Goal: Information Seeking & Learning: Find specific fact

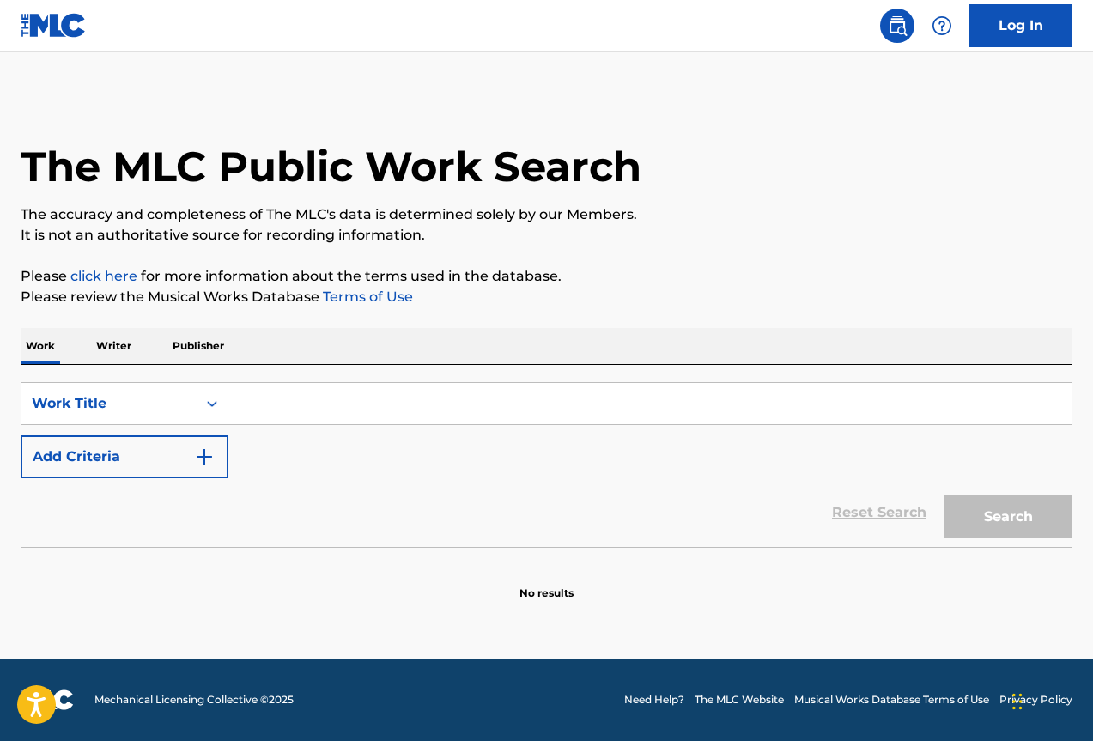
click at [200, 347] on p "Publisher" at bounding box center [198, 346] width 62 height 36
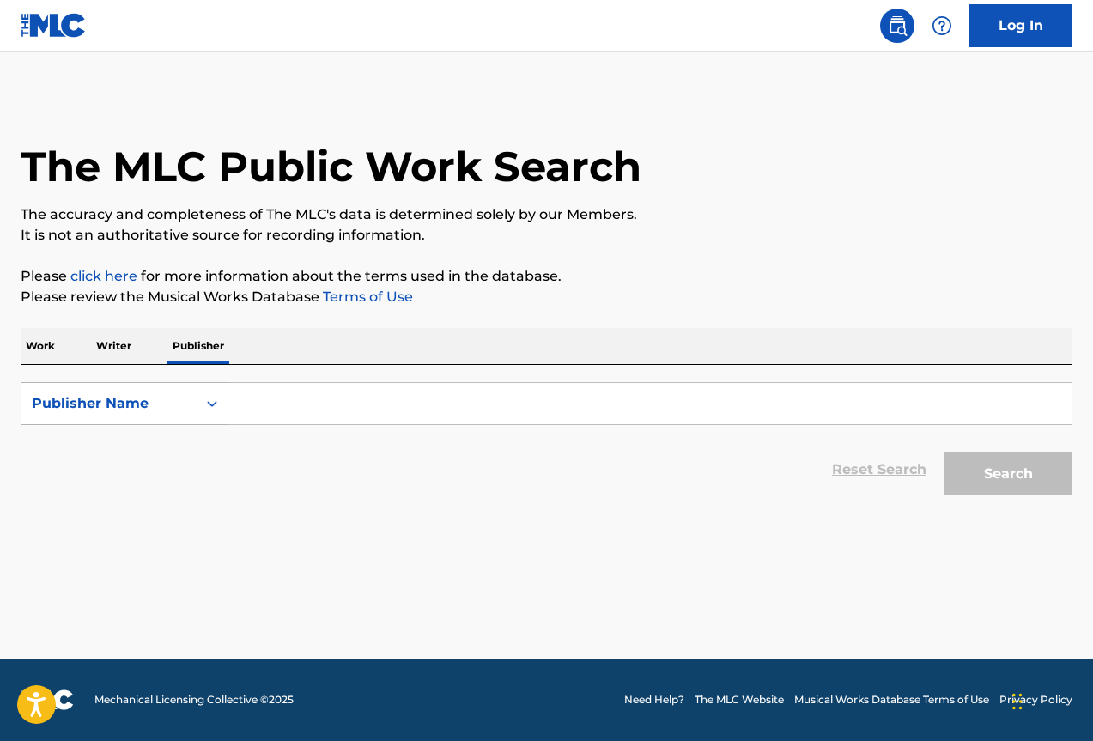
click at [212, 403] on icon "Search Form" at bounding box center [212, 403] width 17 height 17
click at [136, 456] on div "Publisher IPI" at bounding box center [124, 446] width 206 height 43
drag, startPoint x: 291, startPoint y: 400, endPoint x: 325, endPoint y: 399, distance: 34.4
click at [293, 399] on input "Search Form" at bounding box center [649, 403] width 843 height 41
paste input "0603519864"
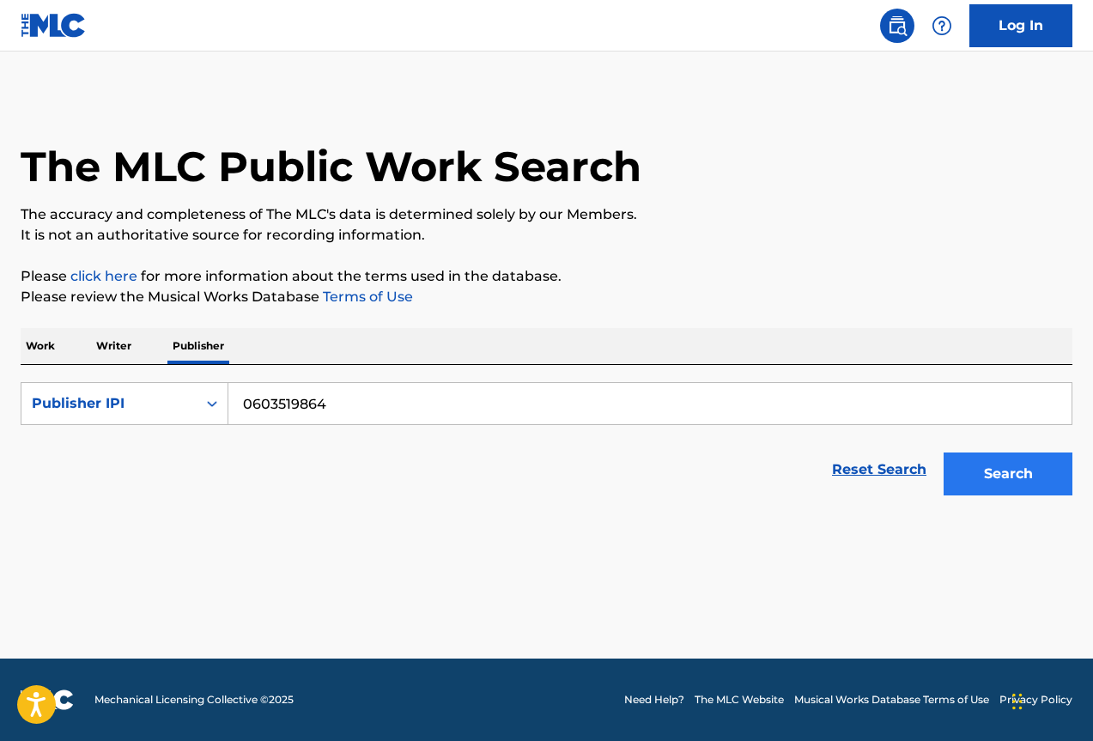
type input "0603519864"
click at [1011, 484] on button "Search" at bounding box center [1008, 474] width 129 height 43
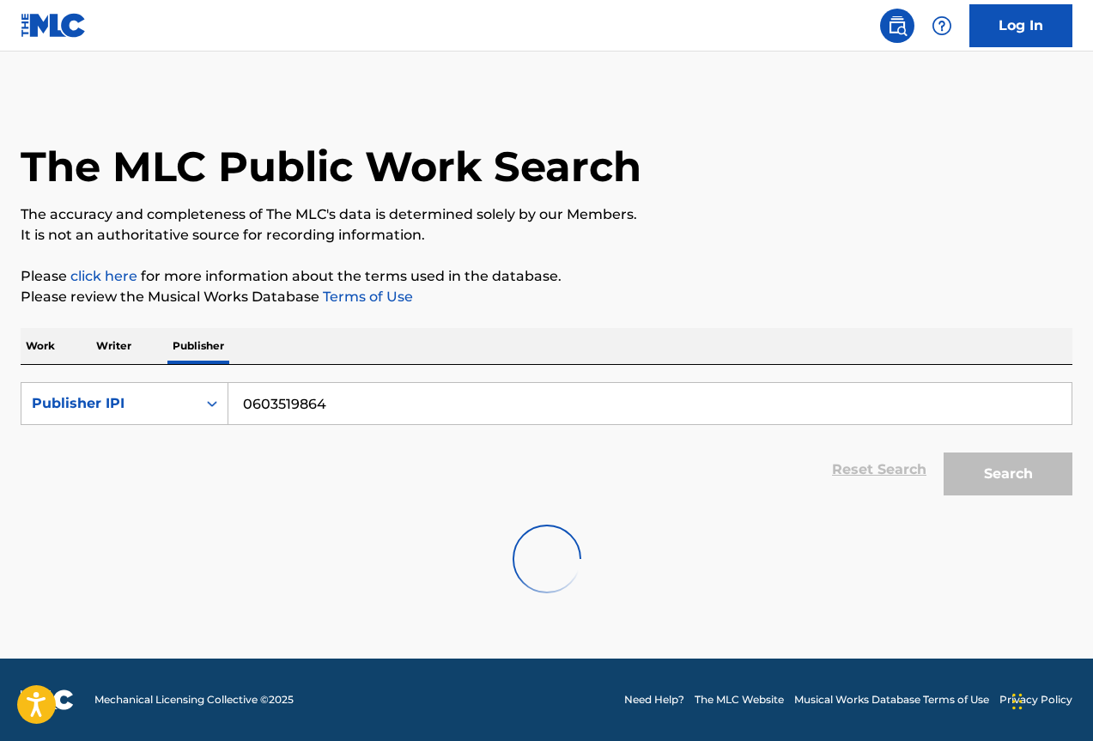
drag, startPoint x: 106, startPoint y: 346, endPoint x: 145, endPoint y: 354, distance: 40.3
click at [106, 346] on p "Writer" at bounding box center [114, 346] width 46 height 36
click at [296, 408] on input "Search Form" at bounding box center [649, 403] width 843 height 41
click at [347, 380] on div "SearchWithCriteria8d71d59f-a0ed-433d-bc1e-09b5eb58d38e Writer Name Reset Search…" at bounding box center [547, 434] width 1052 height 139
click at [347, 406] on input "Search Form" at bounding box center [649, 403] width 843 height 41
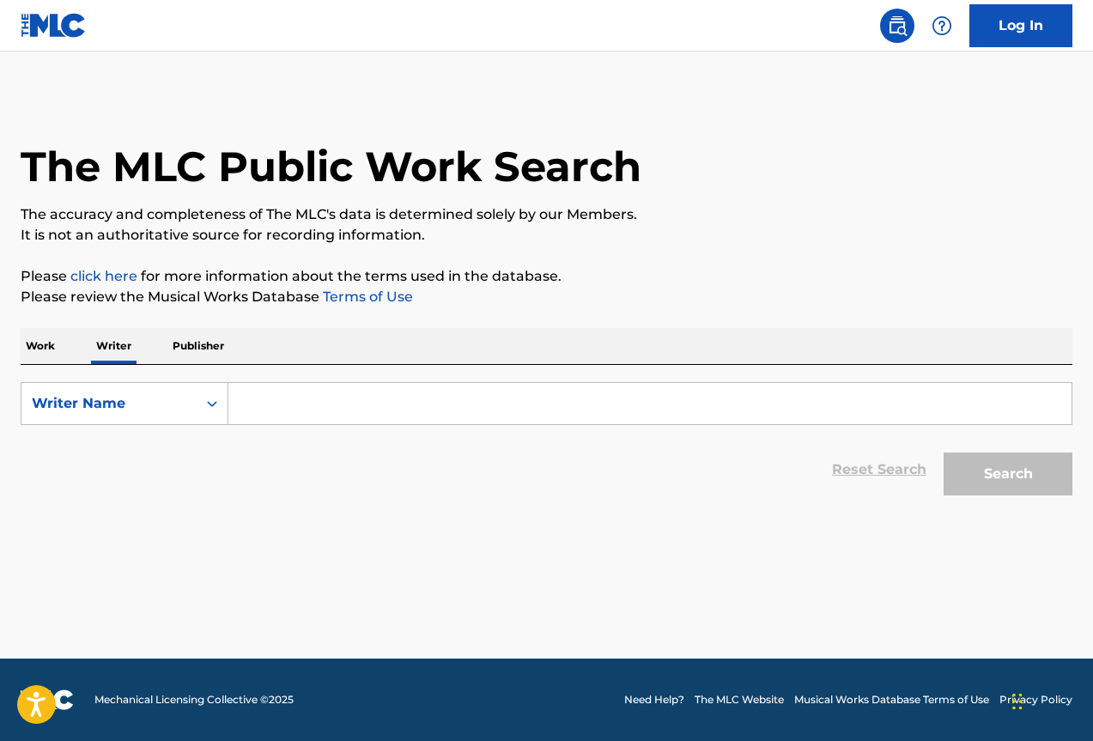
paste input "[PERSON_NAME] [PERSON_NAME]"
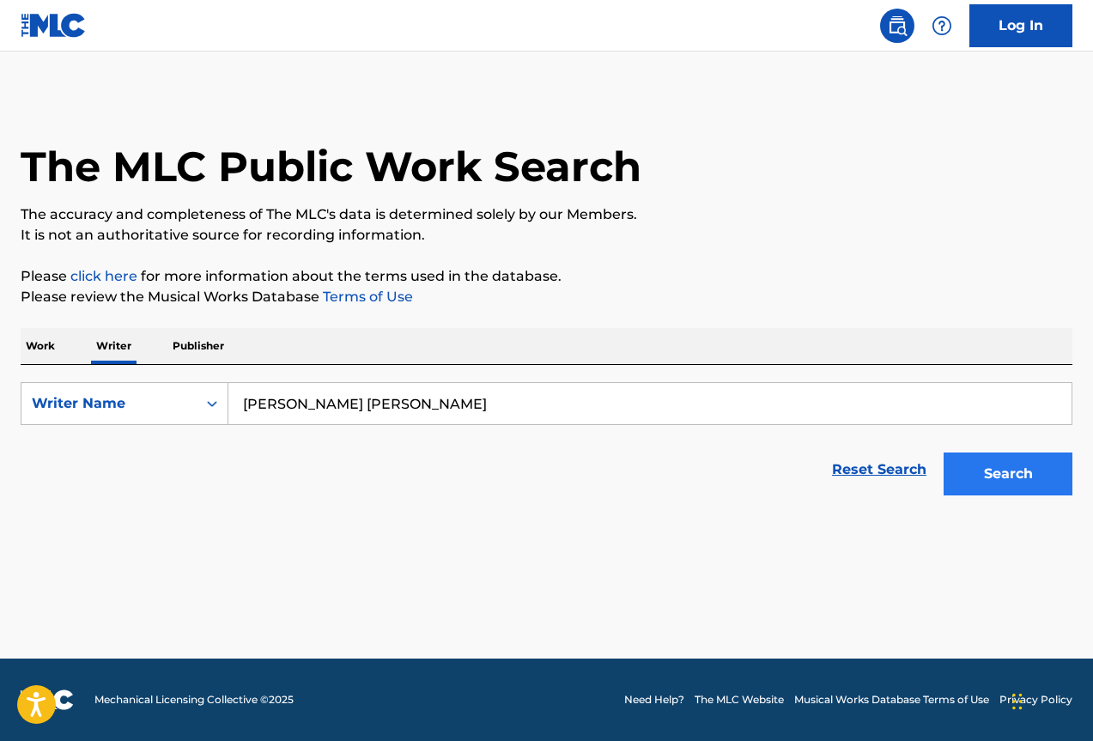
type input "[PERSON_NAME] [PERSON_NAME]"
click at [1007, 477] on button "Search" at bounding box center [1008, 474] width 129 height 43
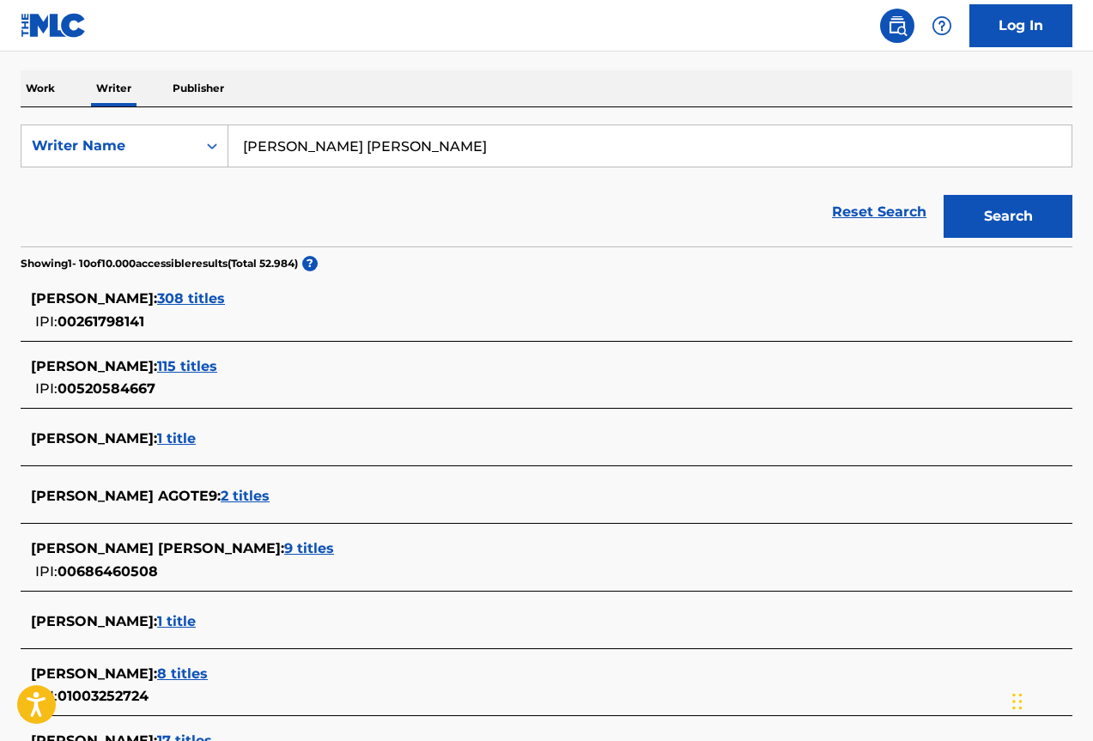
scroll to position [343, 0]
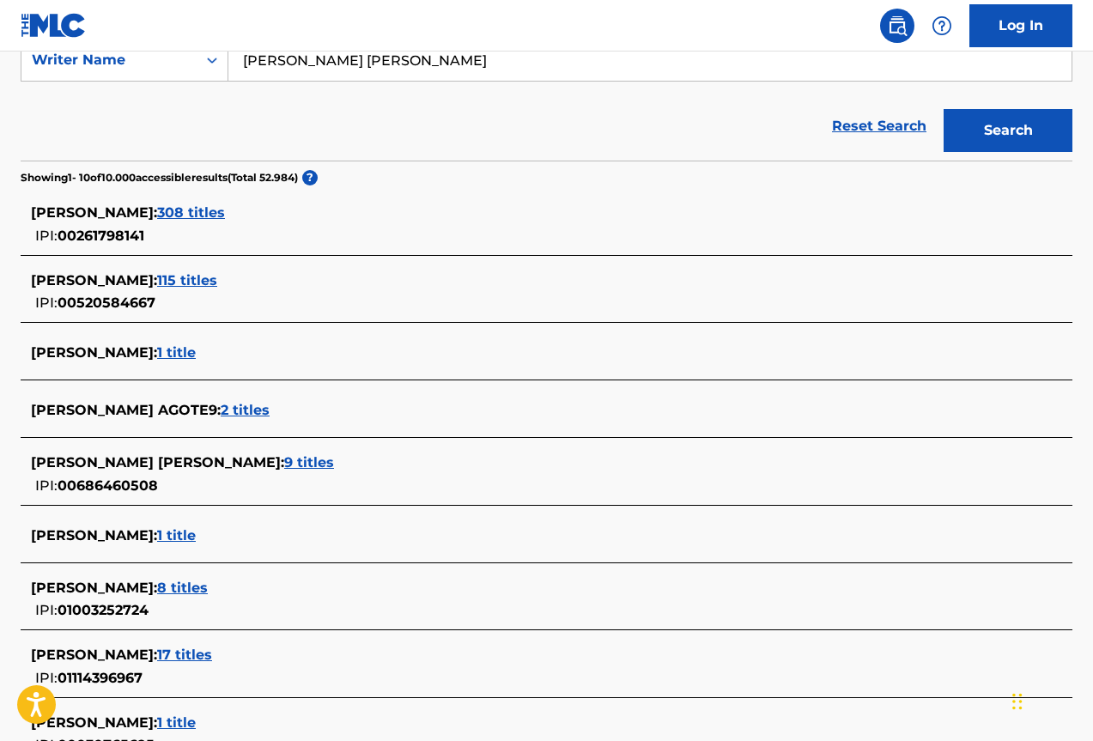
click at [208, 589] on span "8 titles" at bounding box center [182, 588] width 51 height 16
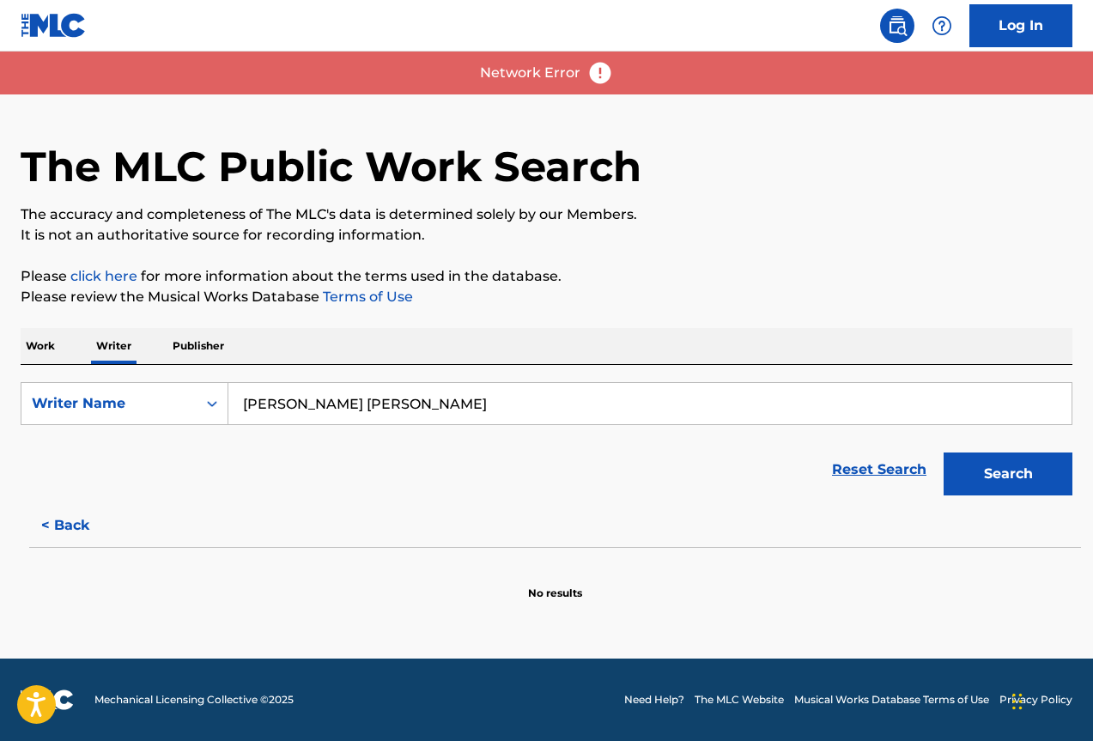
scroll to position [0, 0]
click at [1006, 477] on button "Search" at bounding box center [1008, 474] width 129 height 43
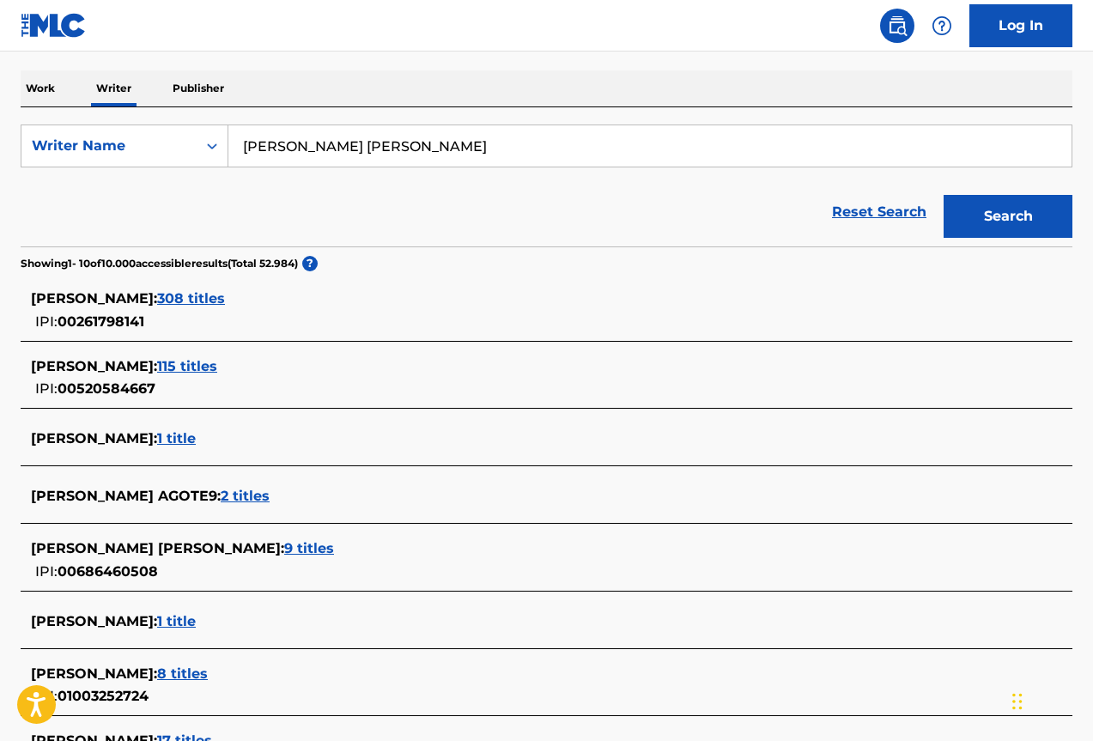
scroll to position [343, 0]
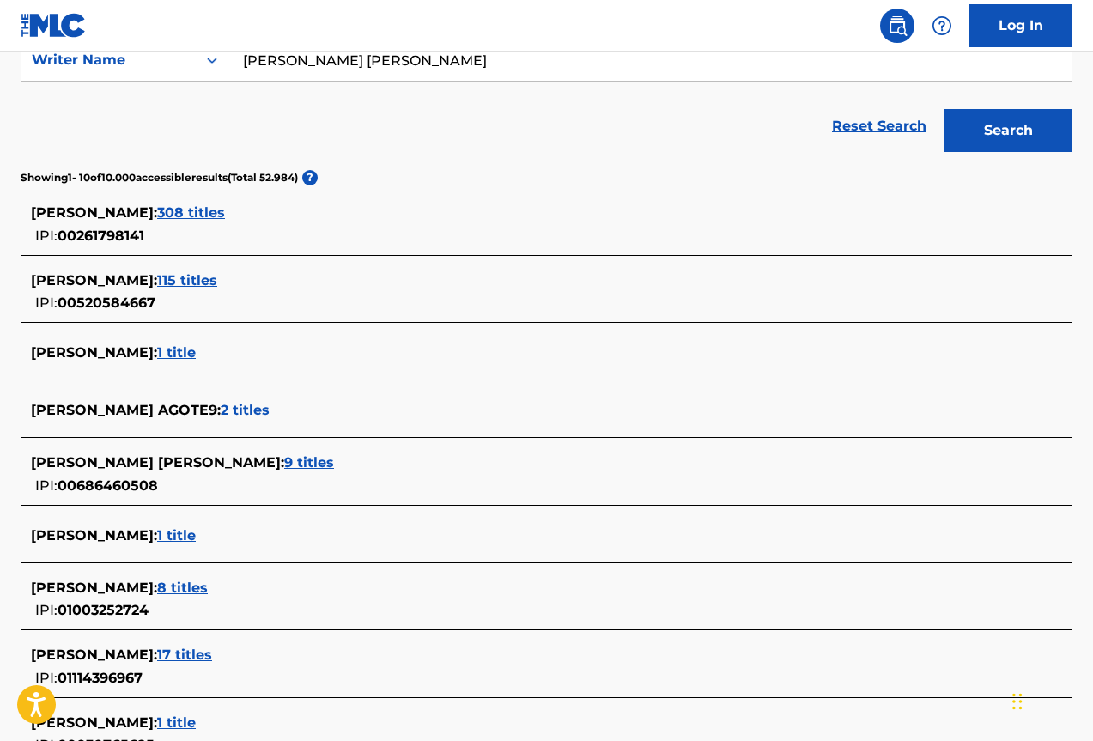
click at [208, 580] on span "8 titles" at bounding box center [182, 588] width 51 height 16
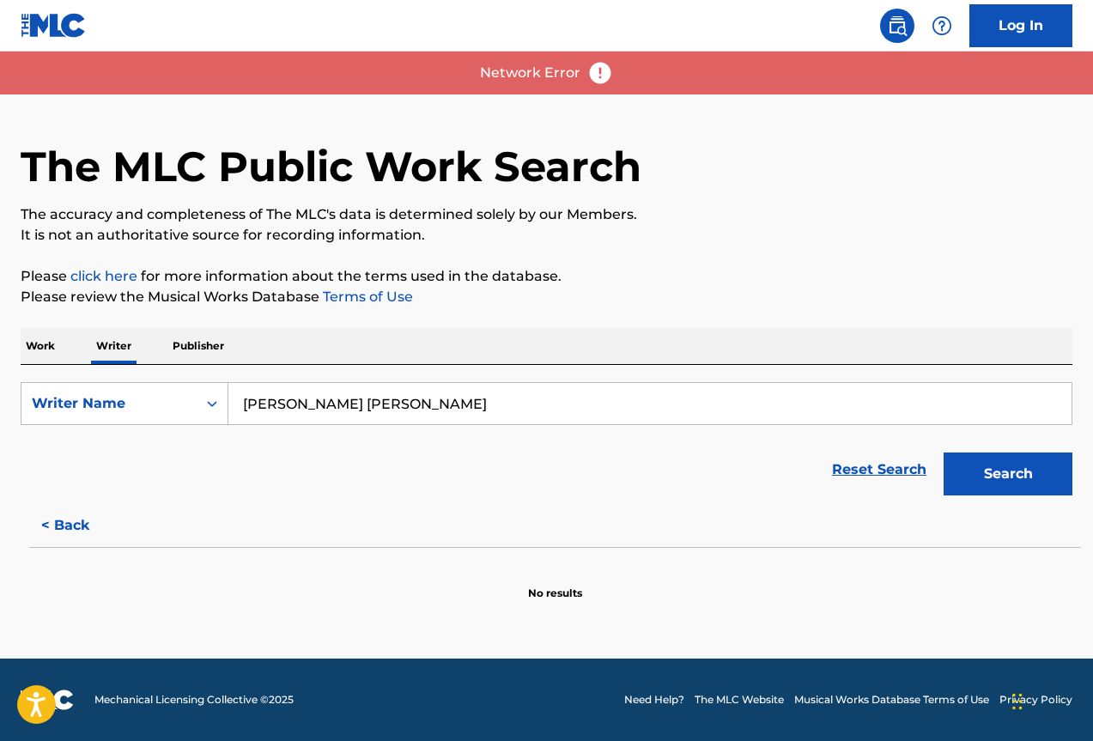
scroll to position [0, 0]
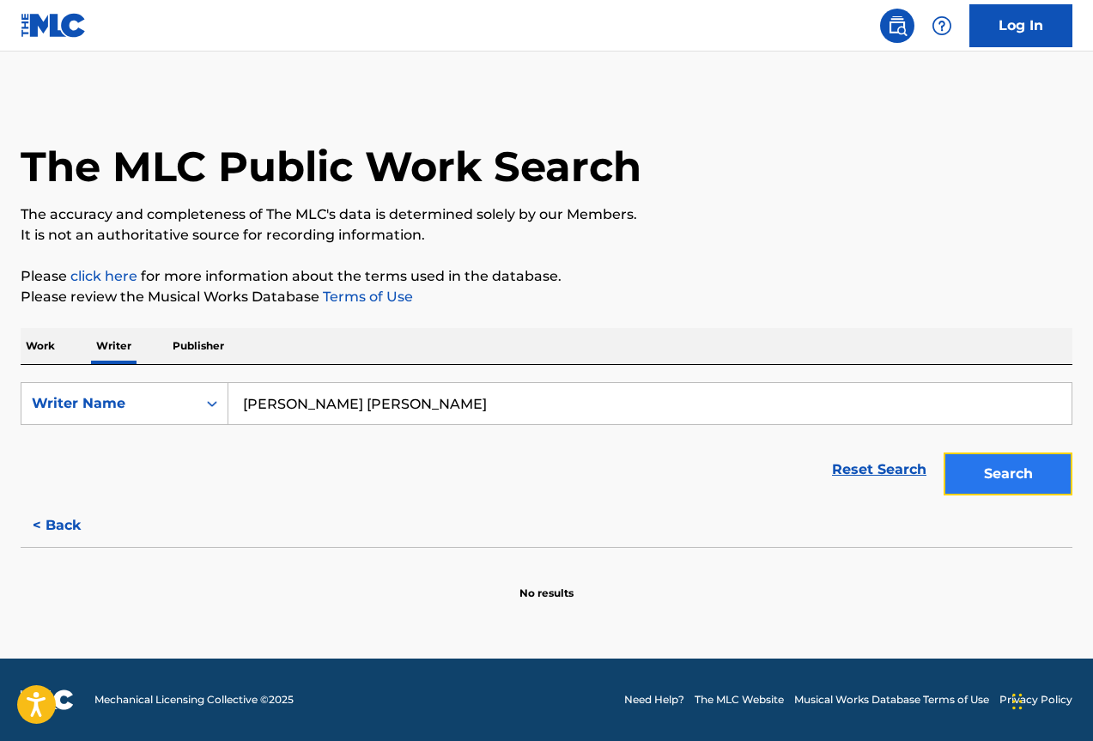
click at [1038, 477] on button "Search" at bounding box center [1008, 474] width 129 height 43
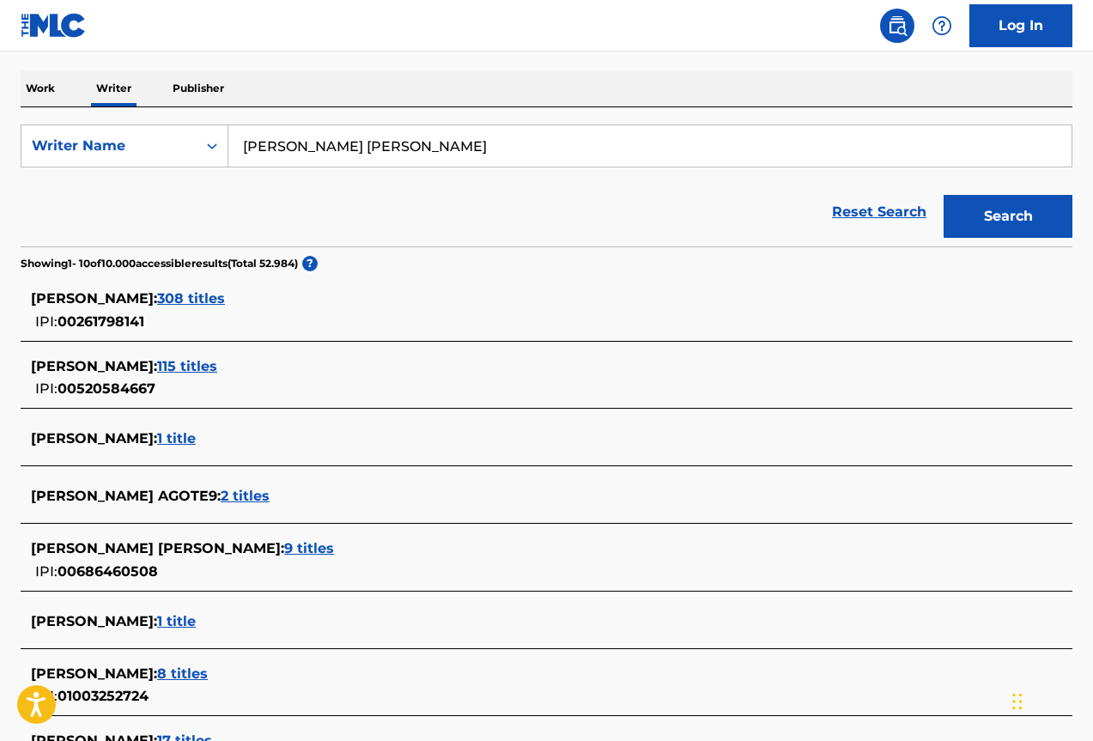
scroll to position [515, 0]
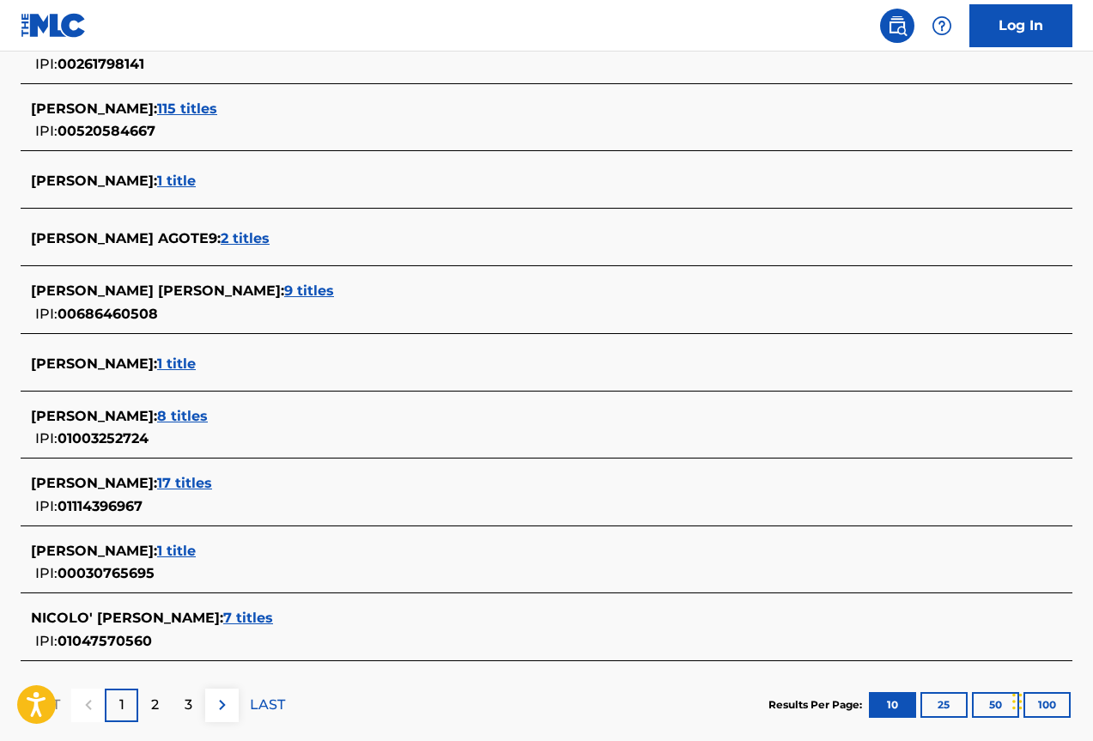
click at [200, 413] on span "8 titles" at bounding box center [182, 416] width 51 height 16
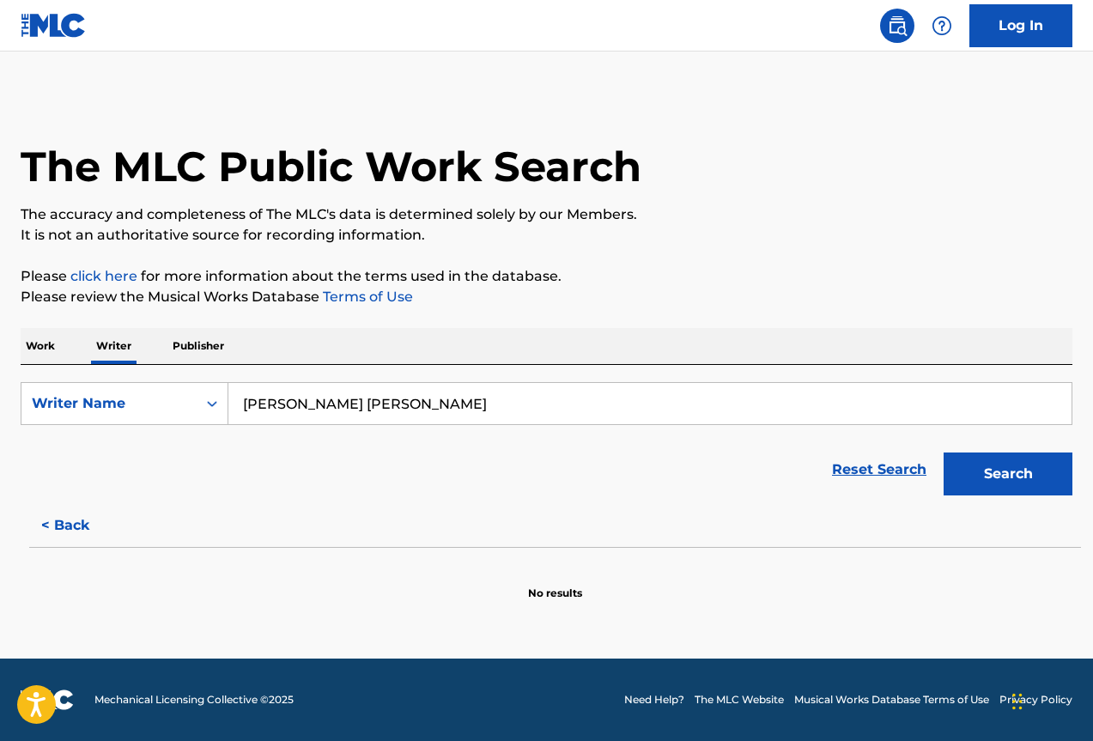
scroll to position [0, 0]
click at [1011, 476] on button "Search" at bounding box center [1008, 474] width 129 height 43
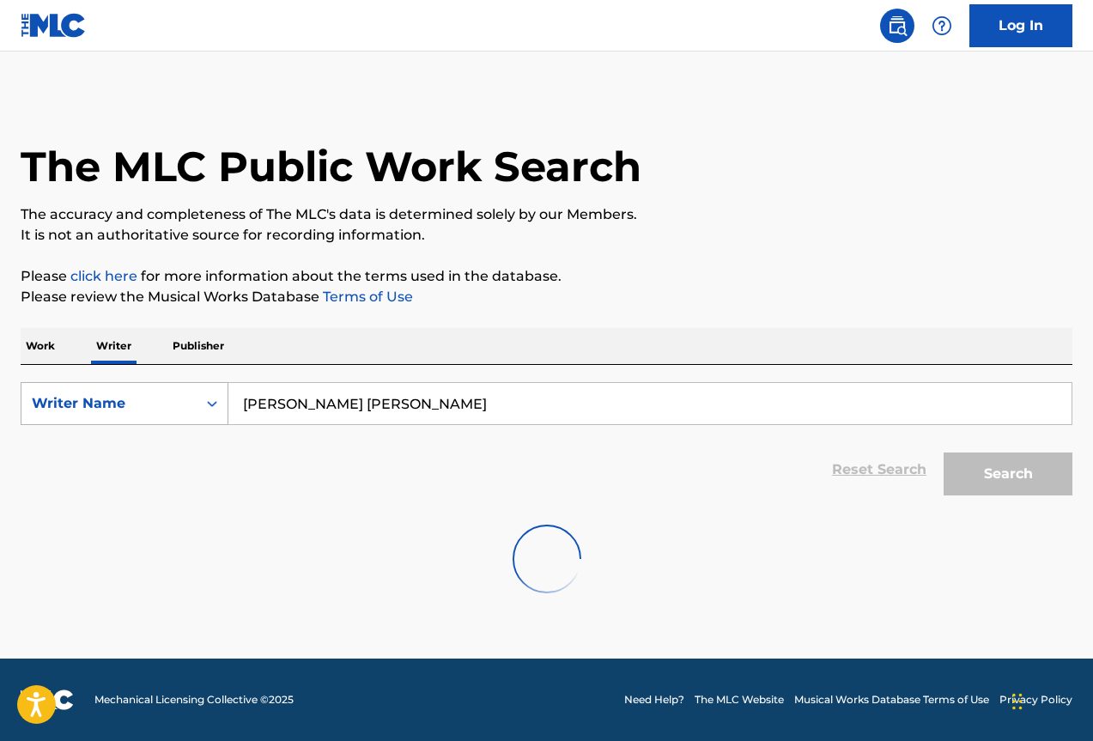
drag, startPoint x: 427, startPoint y: 417, endPoint x: 228, endPoint y: 417, distance: 199.2
click at [228, 417] on div "SearchWithCriteria8d71d59f-a0ed-433d-bc1e-09b5eb58d38e Writer Name [PERSON_NAME…" at bounding box center [547, 403] width 1052 height 43
click at [299, 396] on input "Search Form" at bounding box center [649, 403] width 843 height 41
paste input "[PERSON_NAME] [PERSON_NAME]"
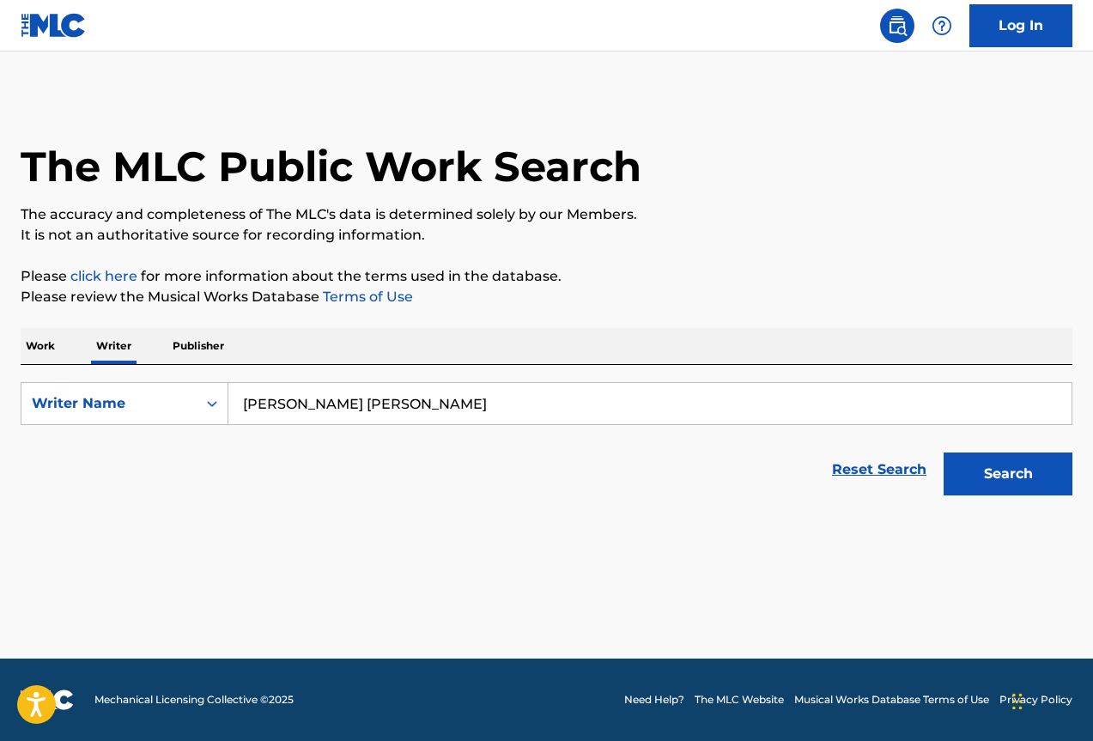
click at [944, 453] on button "Search" at bounding box center [1008, 474] width 129 height 43
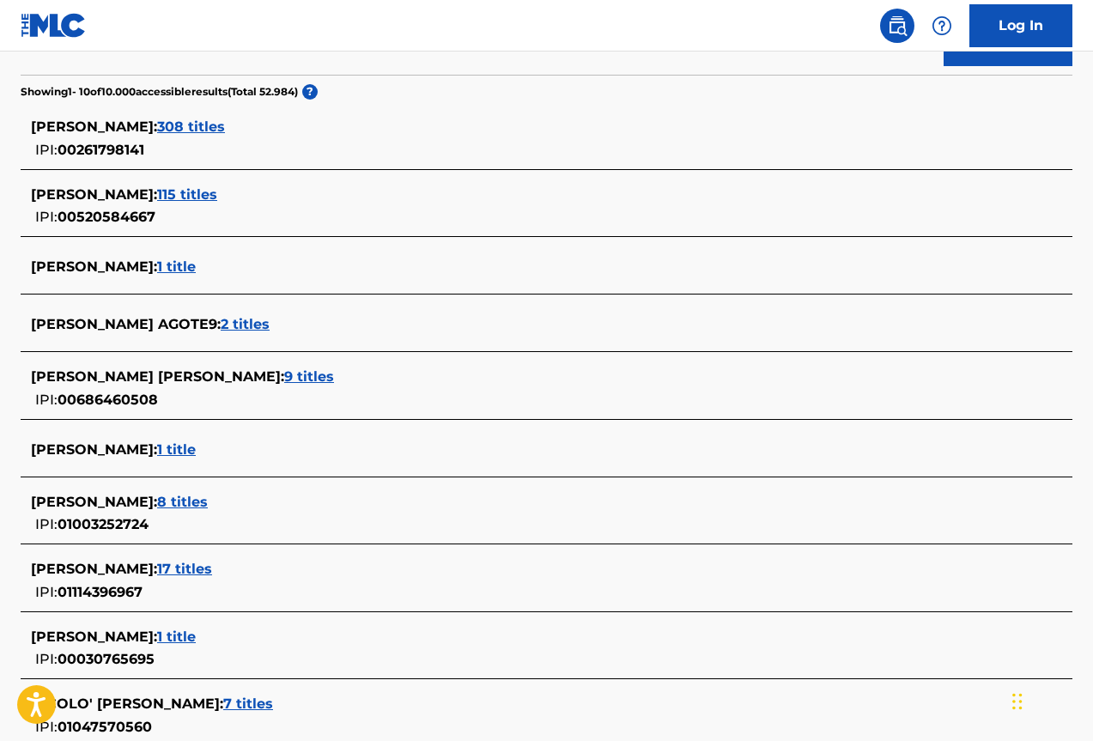
scroll to position [615, 0]
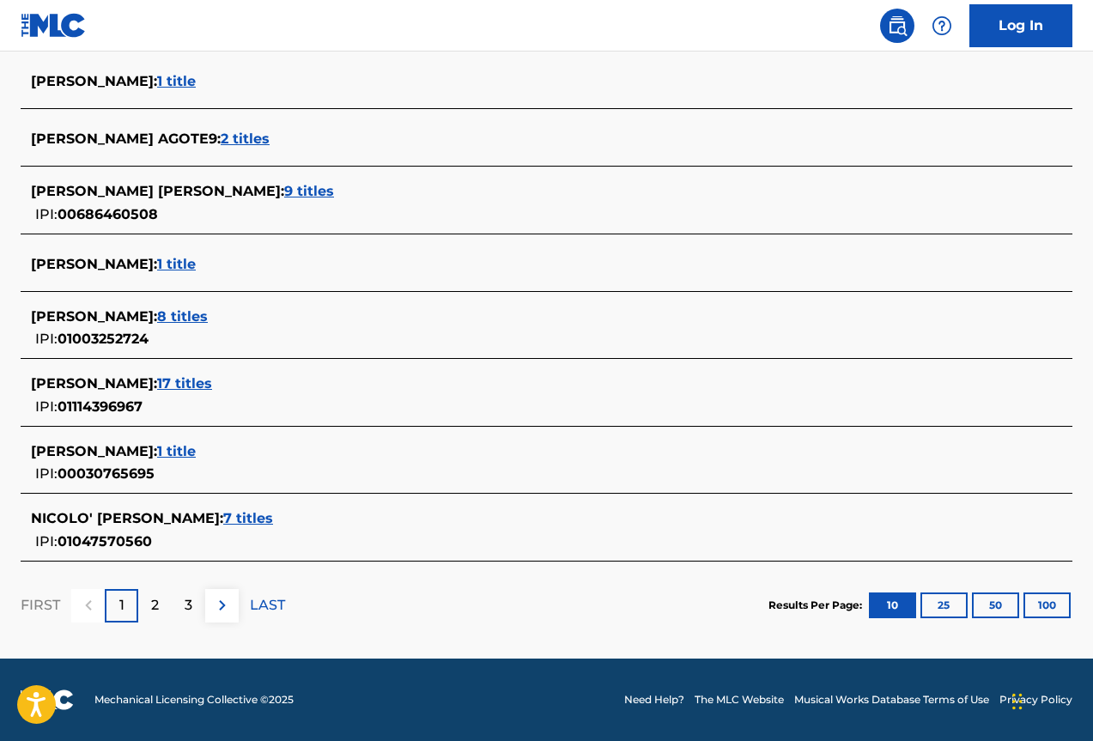
click at [208, 319] on span "8 titles" at bounding box center [182, 316] width 51 height 16
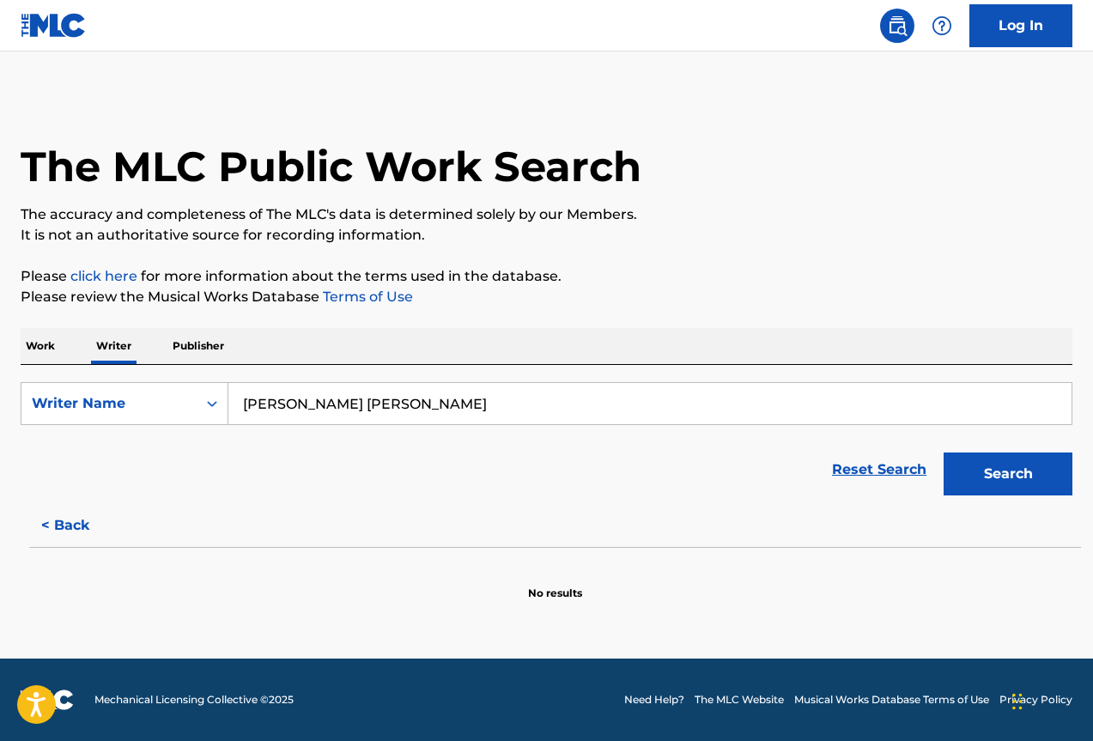
scroll to position [0, 0]
drag, startPoint x: 414, startPoint y: 399, endPoint x: 2, endPoint y: 399, distance: 412.2
click at [3, 398] on div "The MLC Public Work Search The accuracy and completeness of The MLC's data is d…" at bounding box center [546, 347] width 1093 height 507
type input "[PERSON_NAME] [PERSON_NAME]"
click at [1013, 469] on button "Search" at bounding box center [1008, 474] width 129 height 43
